Goal: Transaction & Acquisition: Purchase product/service

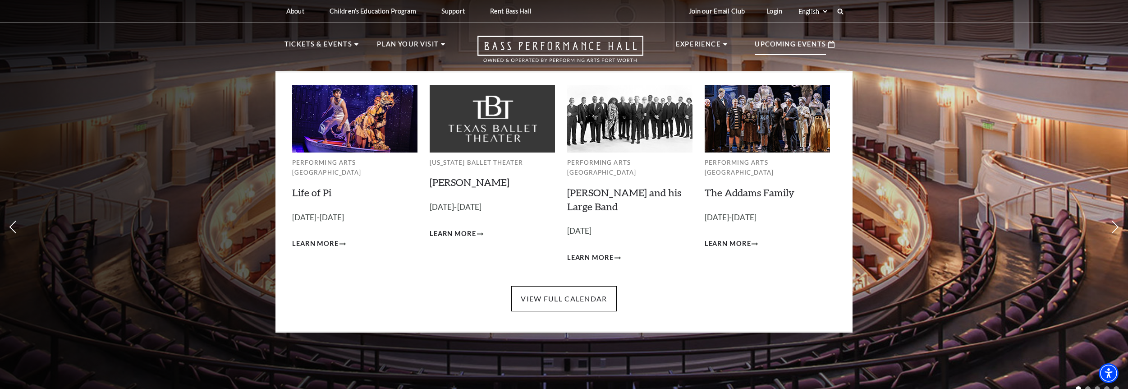
click at [803, 47] on p "Upcoming Events" at bounding box center [790, 47] width 71 height 16
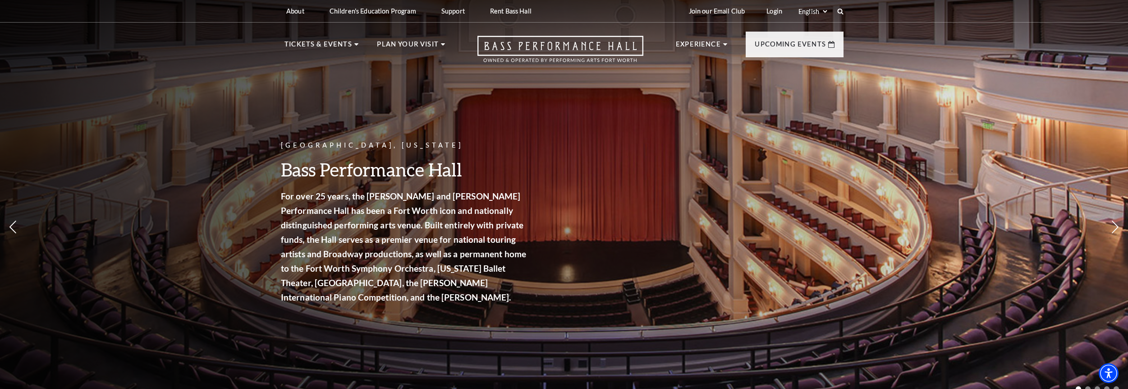
drag, startPoint x: 476, startPoint y: 241, endPoint x: 240, endPoint y: 119, distance: 265.7
click at [240, 119] on div "Fort Worth, Texas Bass Performance Hall For over 25 years, the Nancy Lee and Pe…" at bounding box center [564, 198] width 1128 height 407
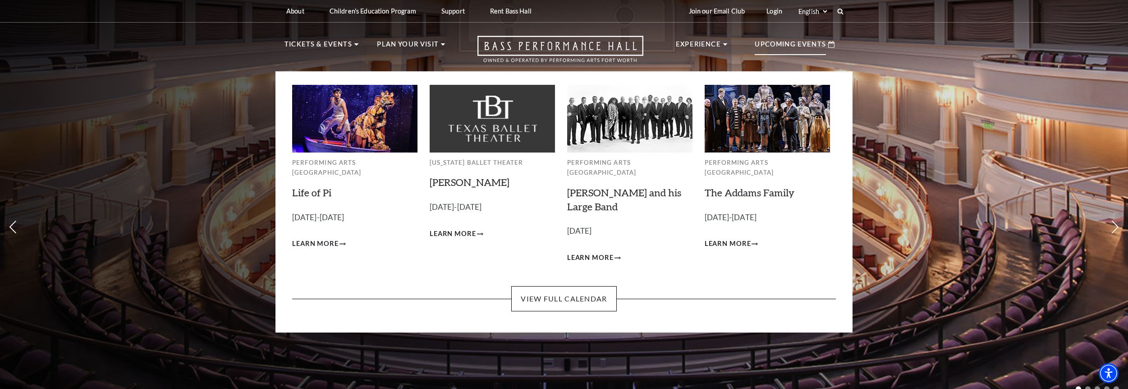
click at [787, 43] on p "Upcoming Events" at bounding box center [790, 47] width 71 height 16
click at [564, 287] on link "View Full Calendar" at bounding box center [563, 298] width 105 height 25
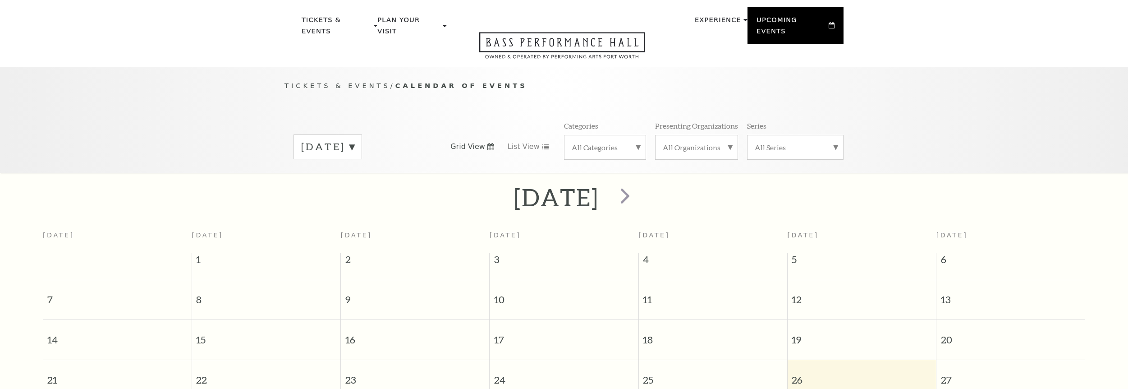
scroll to position [80, 0]
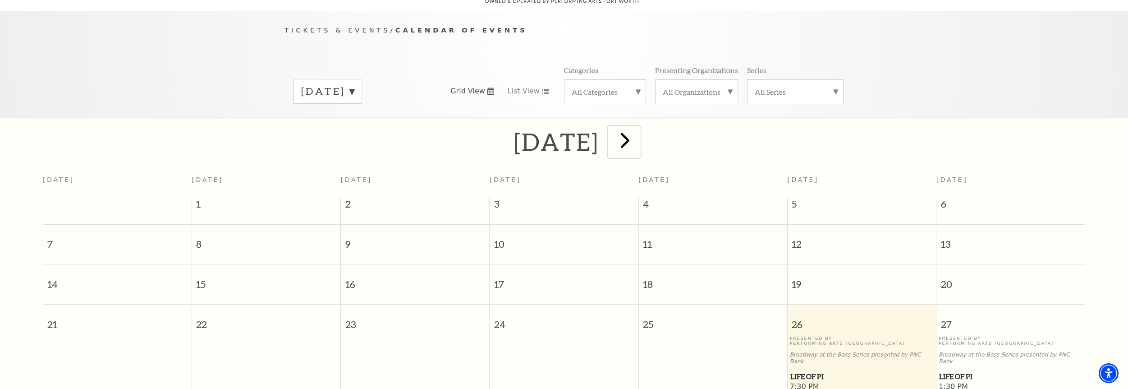
click at [638, 130] on span "next" at bounding box center [625, 140] width 26 height 26
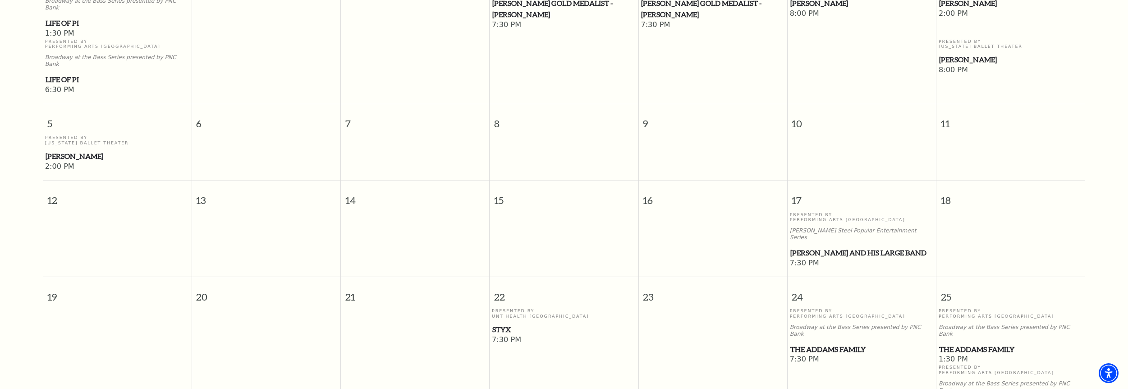
scroll to position [381, 0]
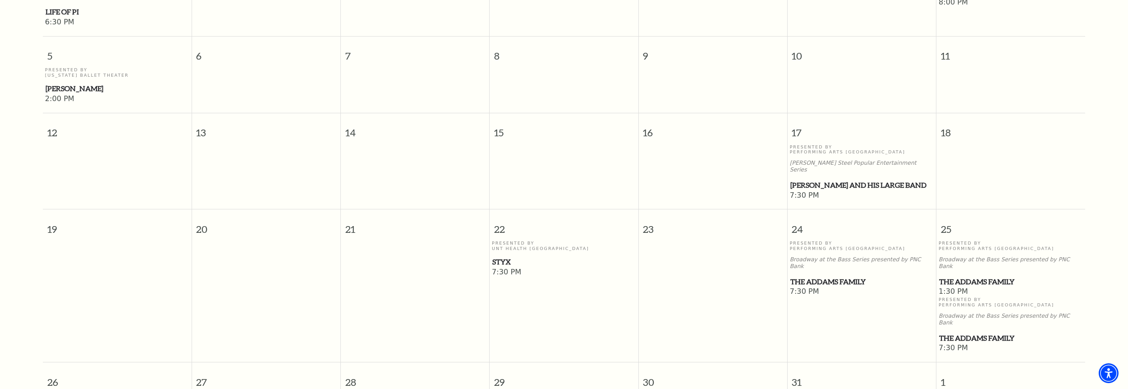
click at [500, 256] on span "Styx" at bounding box center [563, 261] width 143 height 11
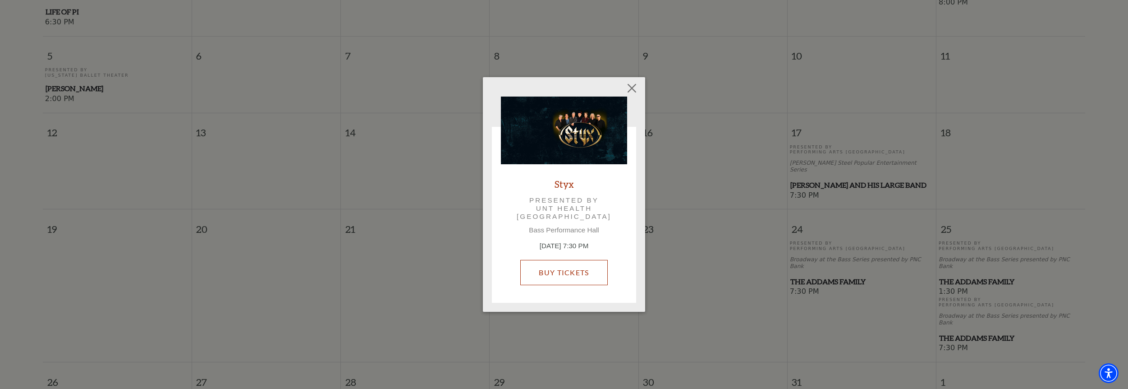
click at [556, 273] on link "Buy Tickets" at bounding box center [563, 272] width 87 height 25
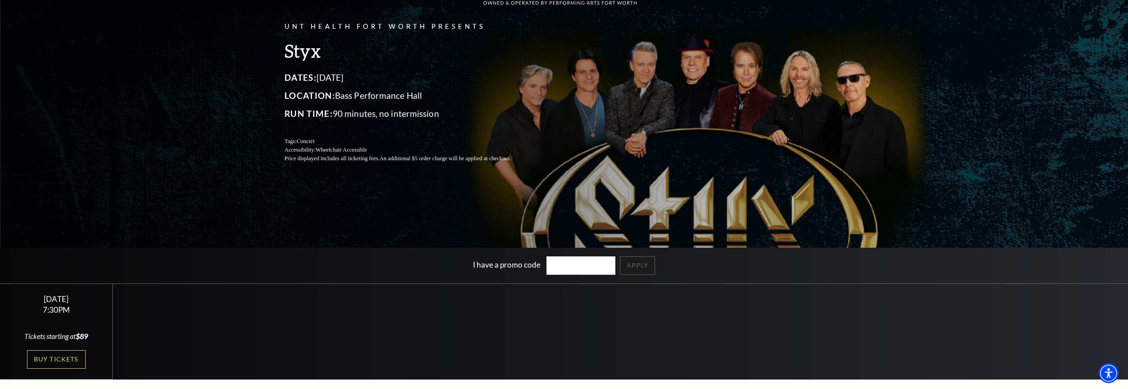
scroll to position [120, 0]
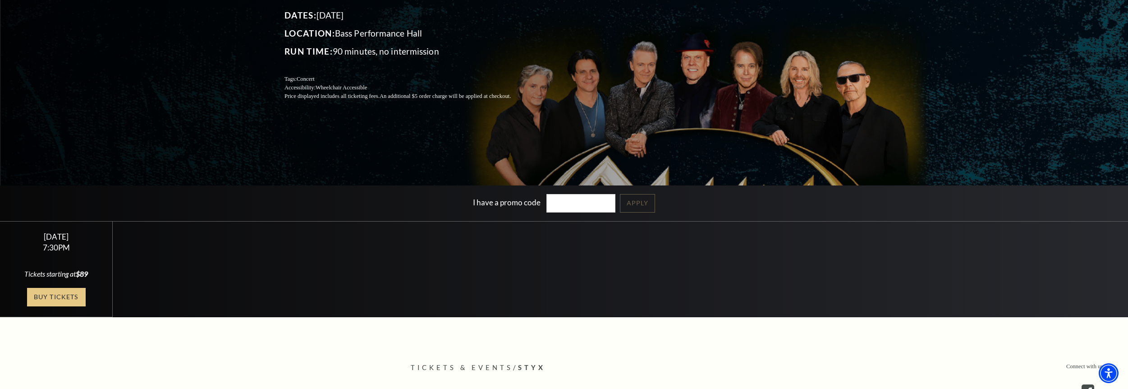
click at [55, 296] on link "Buy Tickets" at bounding box center [56, 297] width 59 height 18
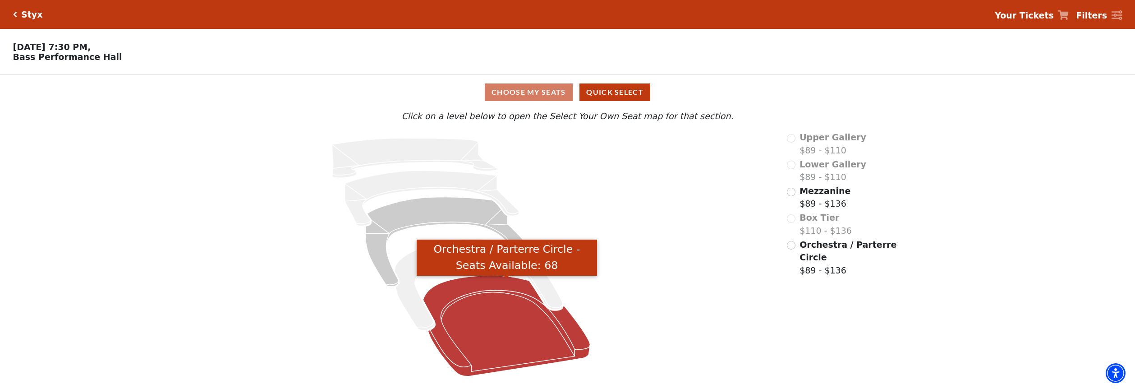
click at [521, 327] on icon "Orchestra / Parterre Circle - Seats Available: 68" at bounding box center [506, 326] width 167 height 101
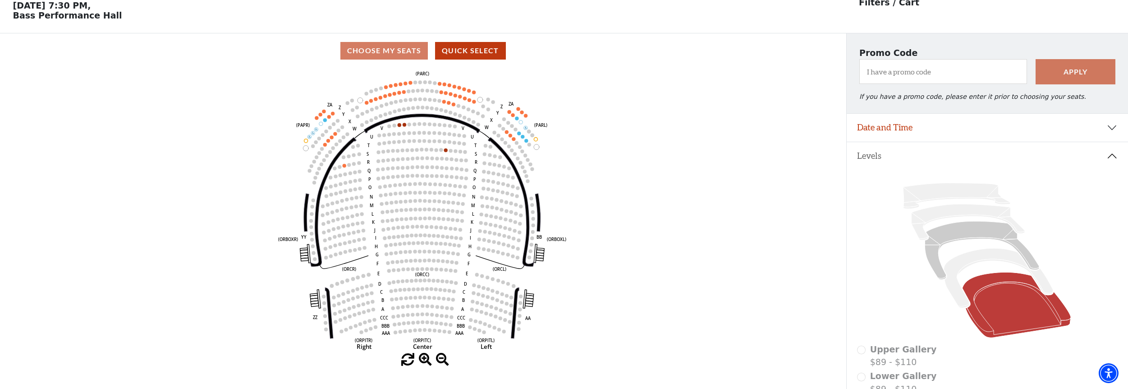
scroll to position [42, 0]
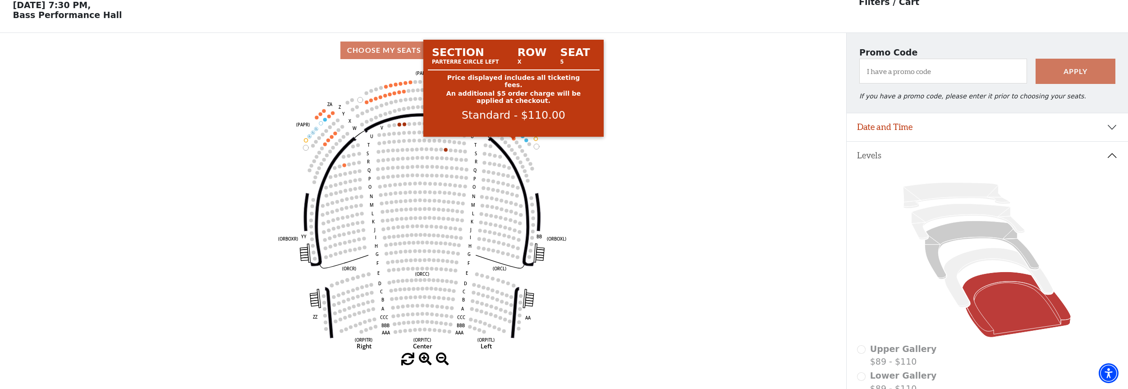
click at [515, 140] on circle at bounding box center [514, 139] width 4 height 4
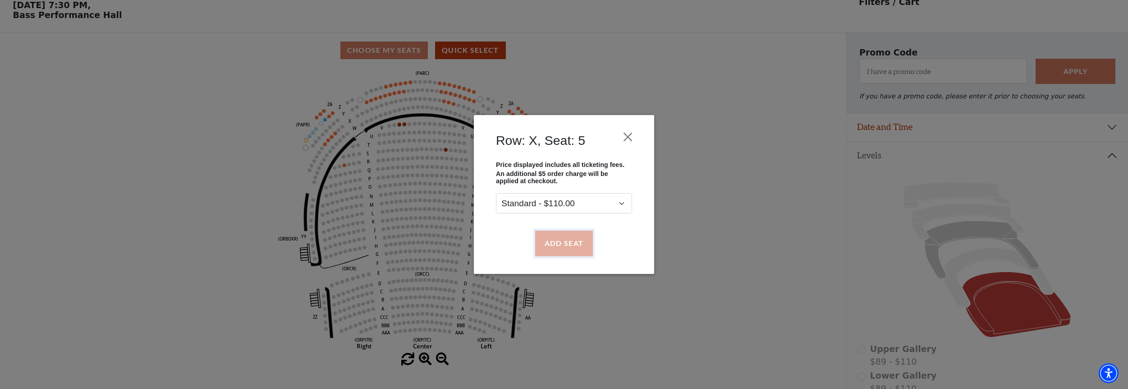
click at [561, 241] on button "Add Seat" at bounding box center [564, 242] width 58 height 25
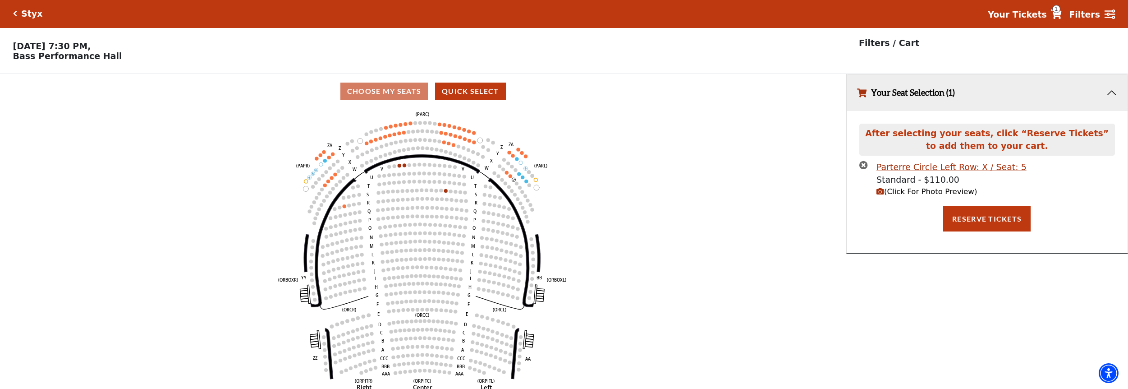
scroll to position [0, 0]
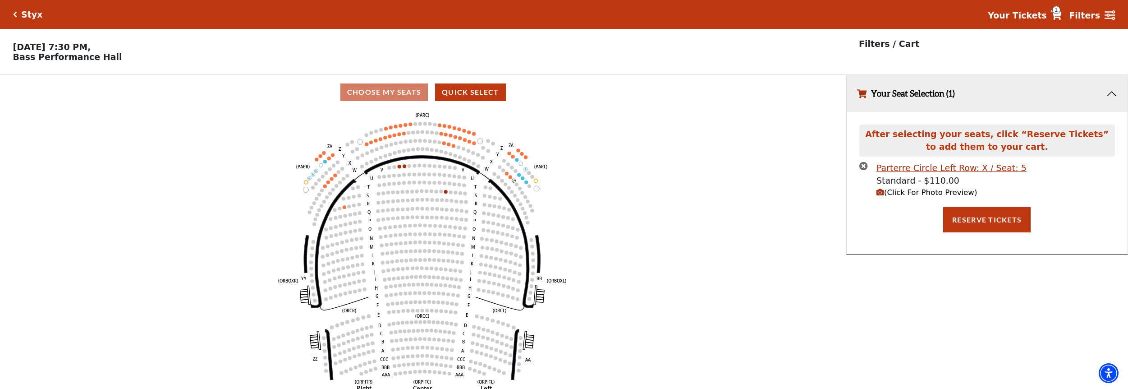
click at [253, 243] on icon "Left (ORPITL) Right (ORPITR) Center (ORPITC) ZZ AA YY BB ZA ZA (ORCL) (ORCR) (O…" at bounding box center [423, 252] width 762 height 285
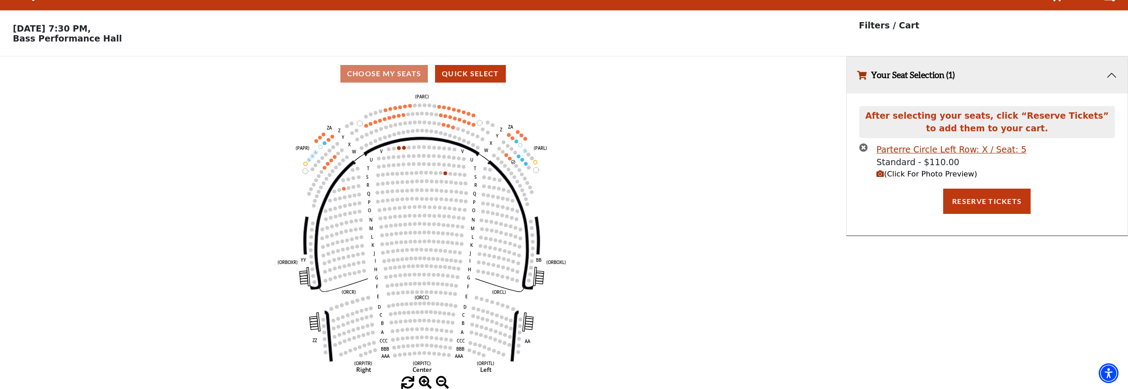
click at [229, 203] on icon "Left (ORPITL) Right (ORPITR) Center (ORPITC) ZZ AA YY BB ZA ZA (ORCL) (ORCR) (O…" at bounding box center [423, 233] width 762 height 285
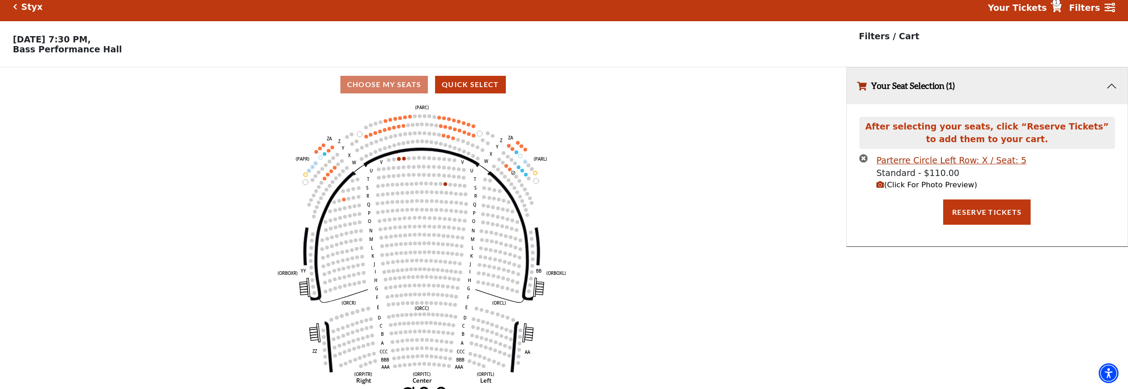
scroll to position [0, 0]
